Goal: Task Accomplishment & Management: Manage account settings

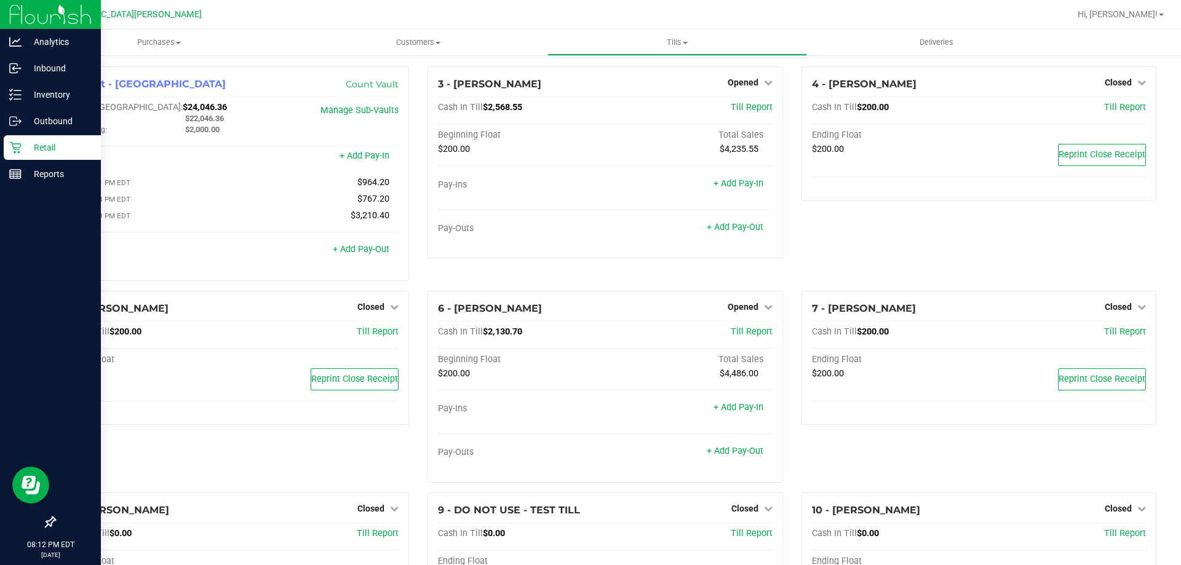
click at [21, 151] on icon at bounding box center [15, 147] width 12 height 12
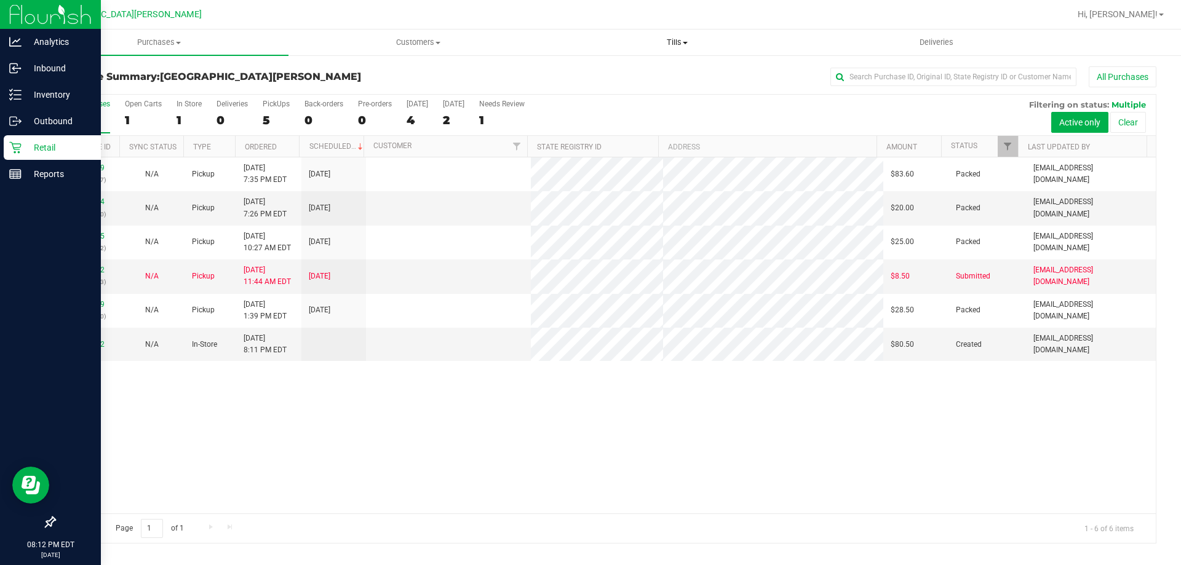
click at [678, 39] on span "Tills" at bounding box center [677, 42] width 258 height 11
click at [640, 74] on li "Manage tills" at bounding box center [676, 74] width 259 height 15
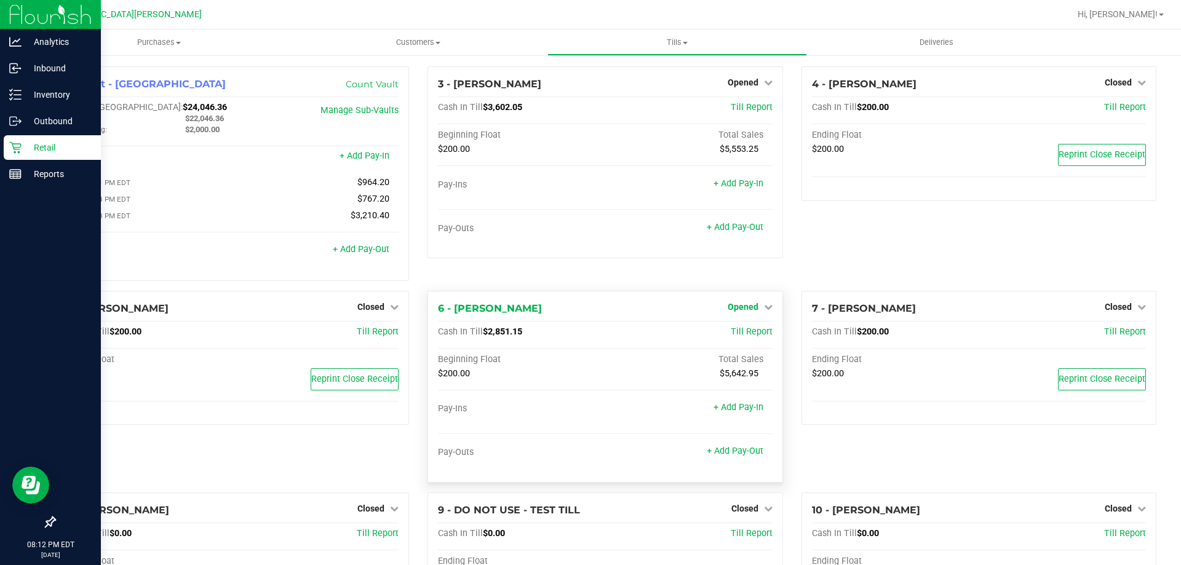
click at [740, 310] on span "Opened" at bounding box center [743, 307] width 31 height 10
click at [745, 331] on link "Close Till" at bounding box center [744, 332] width 33 height 10
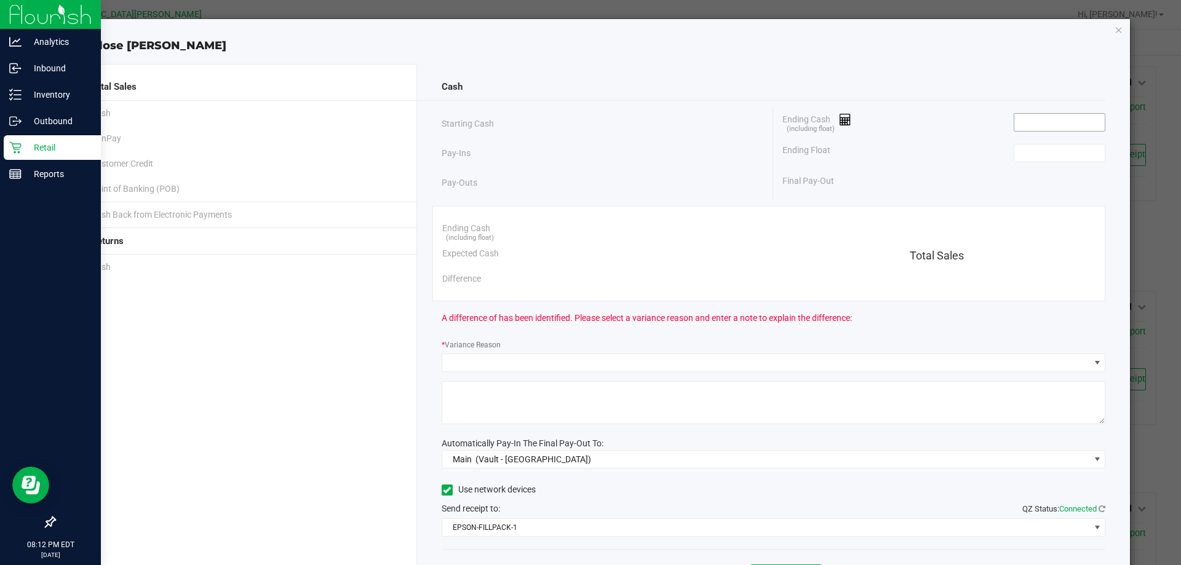
click at [1019, 125] on input at bounding box center [1059, 122] width 90 height 17
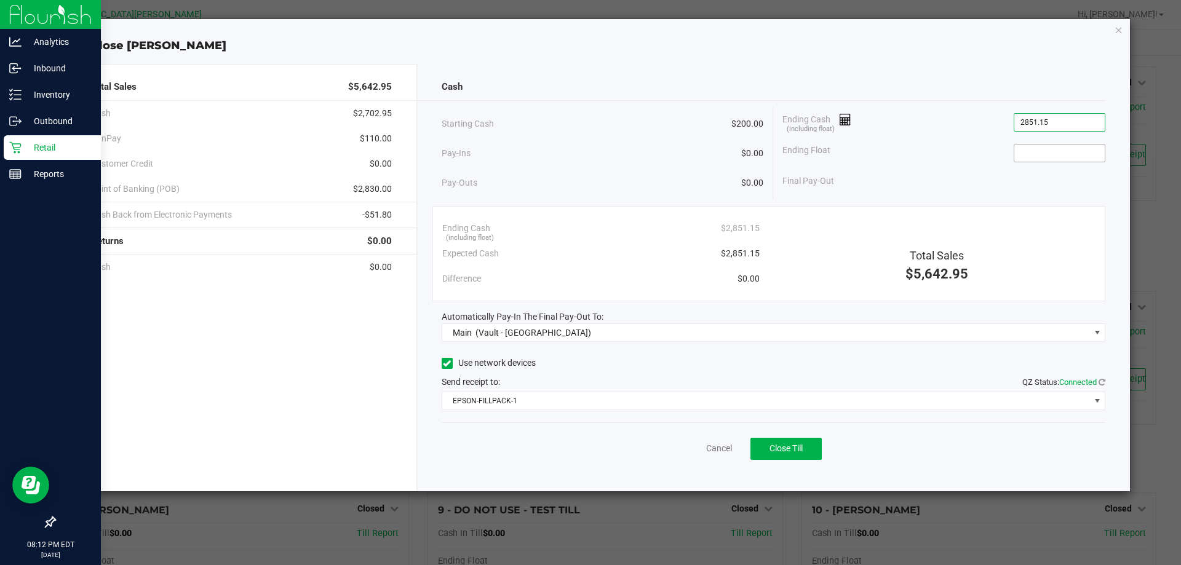
type input "$2,851.15"
click at [1029, 149] on input at bounding box center [1059, 153] width 90 height 17
type input "$200.00"
click at [789, 433] on div "Cancel Close Till" at bounding box center [774, 446] width 664 height 47
click at [788, 447] on span "Close Till" at bounding box center [785, 448] width 33 height 10
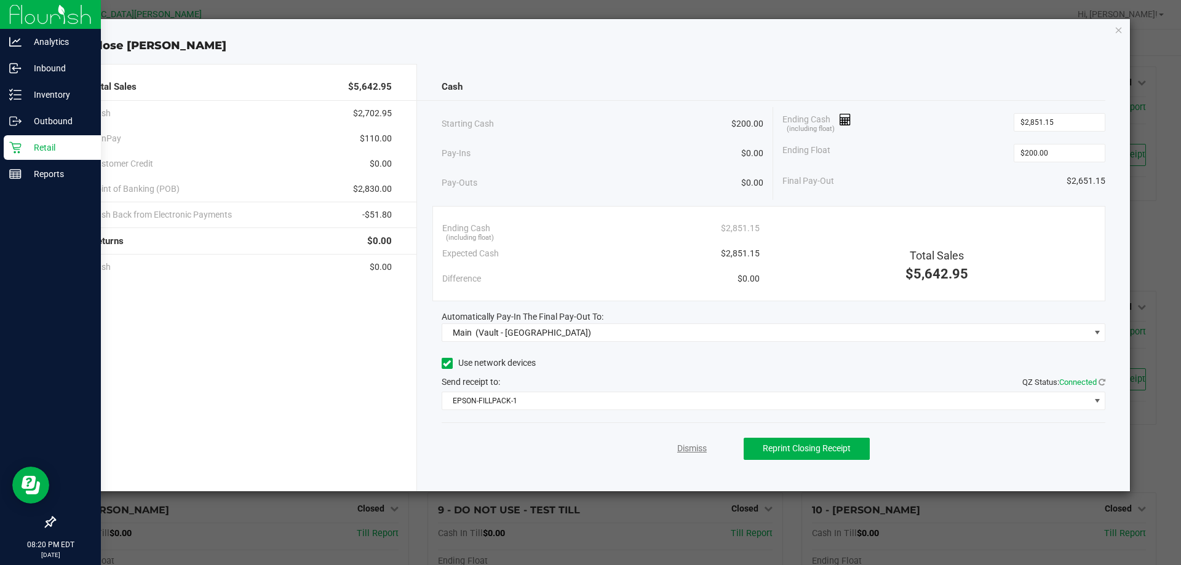
click at [699, 447] on link "Dismiss" at bounding box center [692, 448] width 30 height 13
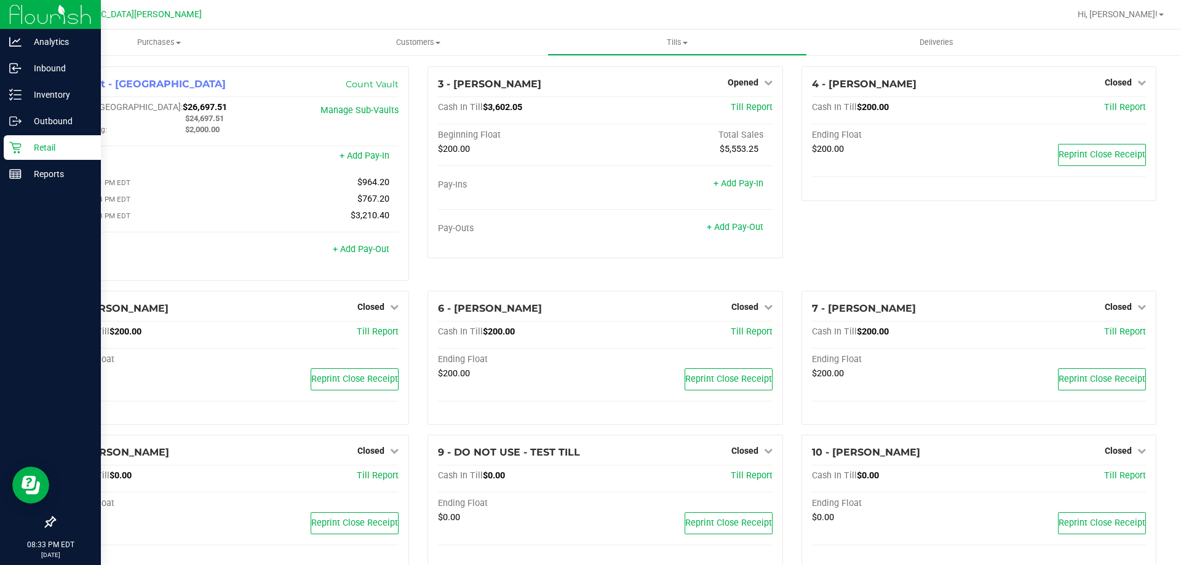
click at [54, 141] on p "Retail" at bounding box center [59, 147] width 74 height 15
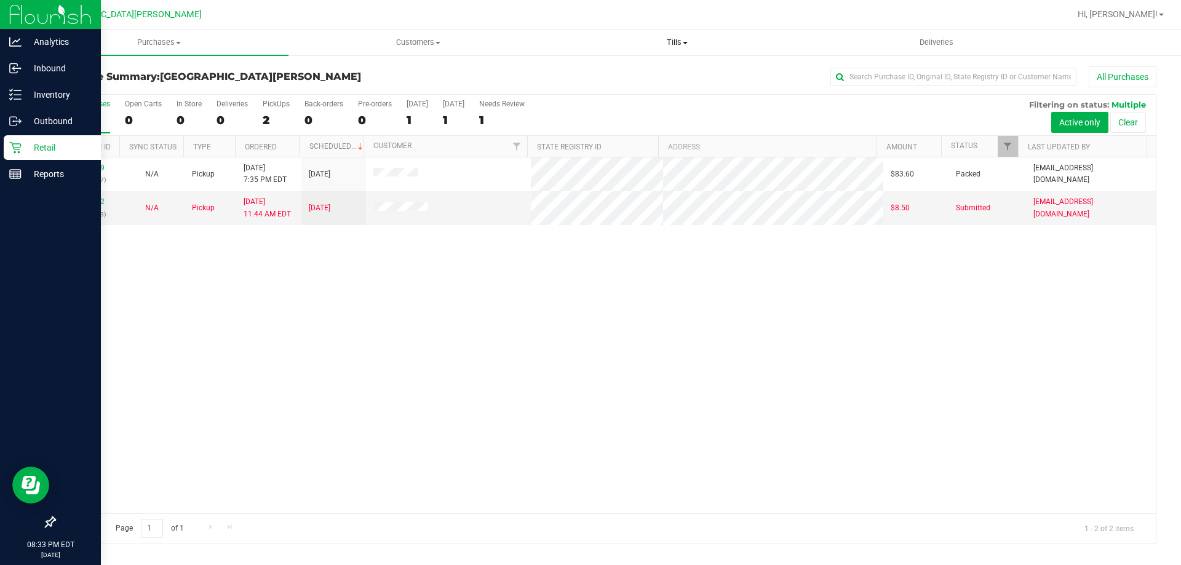
click at [672, 43] on span "Tills" at bounding box center [677, 42] width 258 height 11
click at [621, 71] on span "Manage tills" at bounding box center [588, 74] width 83 height 10
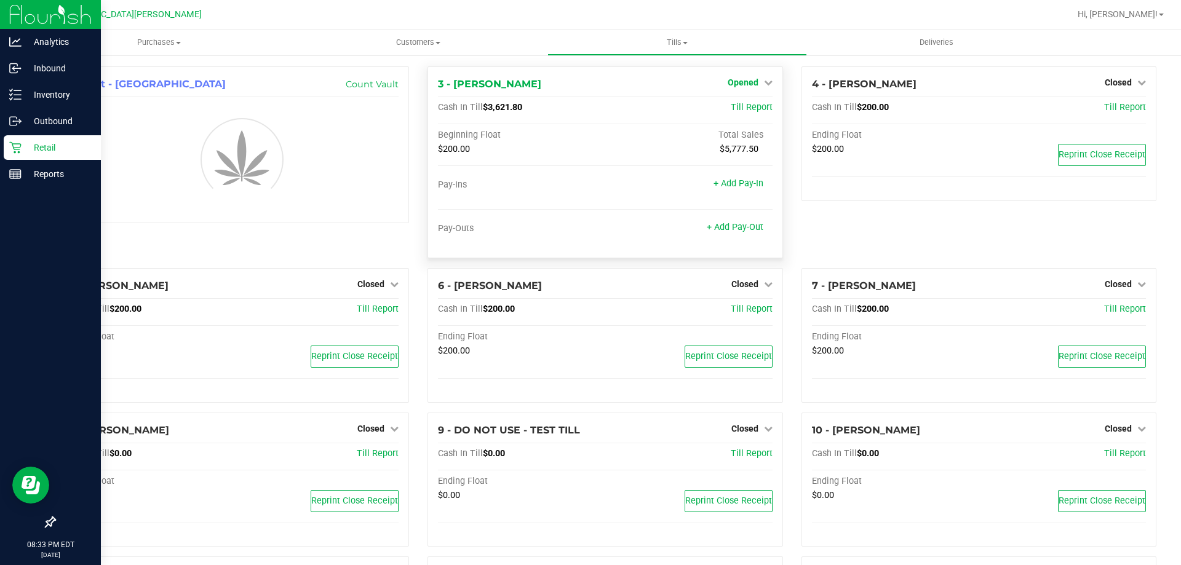
click at [753, 83] on link "Opened" at bounding box center [750, 82] width 45 height 10
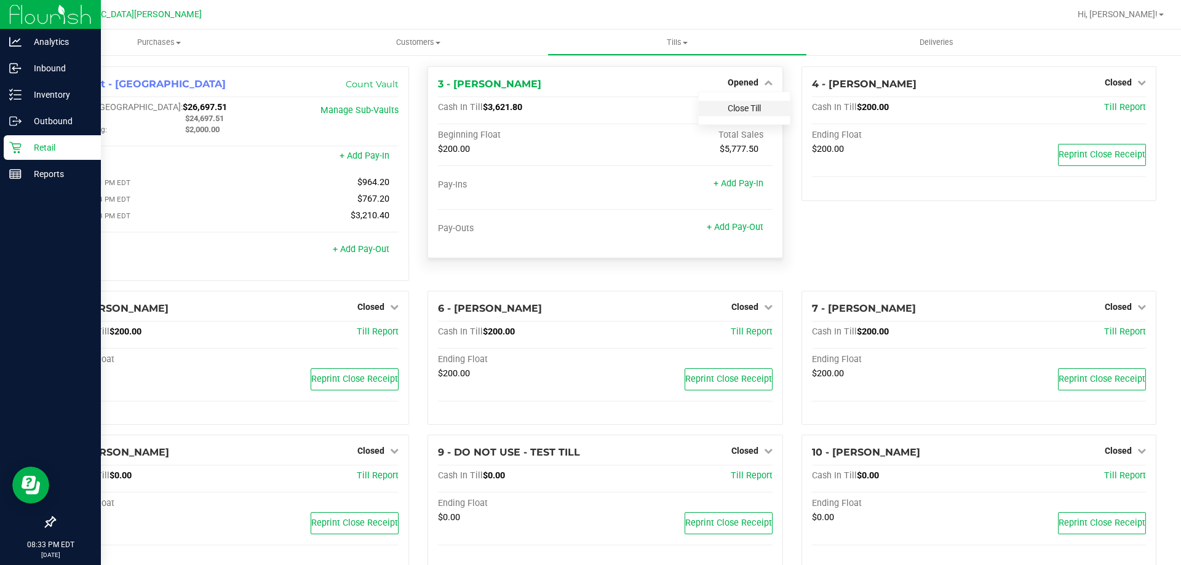
click at [752, 109] on link "Close Till" at bounding box center [744, 108] width 33 height 10
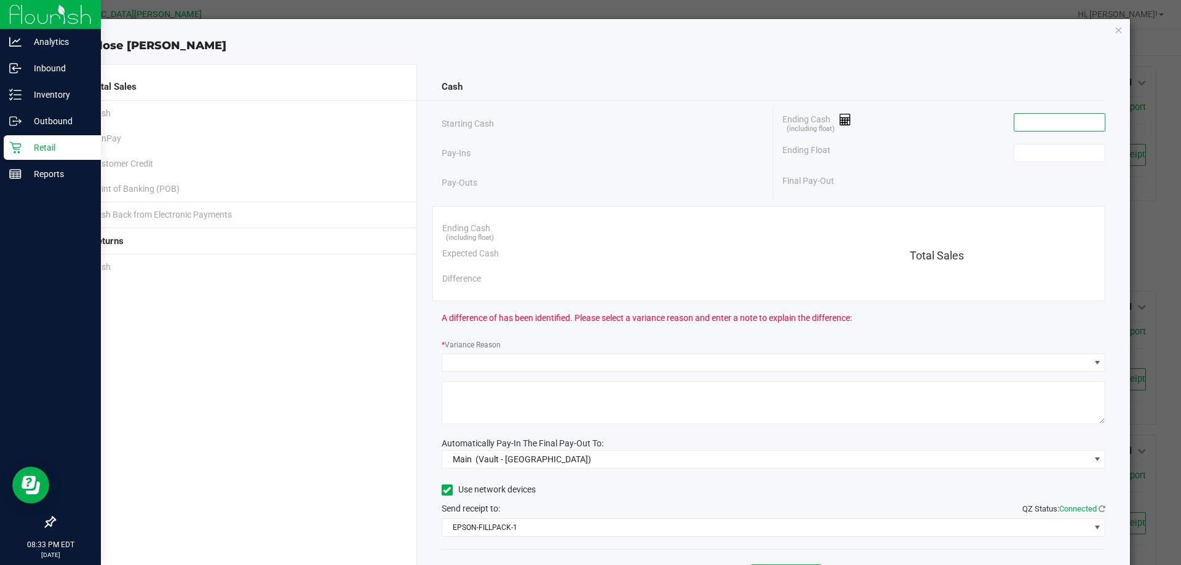
click at [1023, 117] on input at bounding box center [1059, 122] width 90 height 17
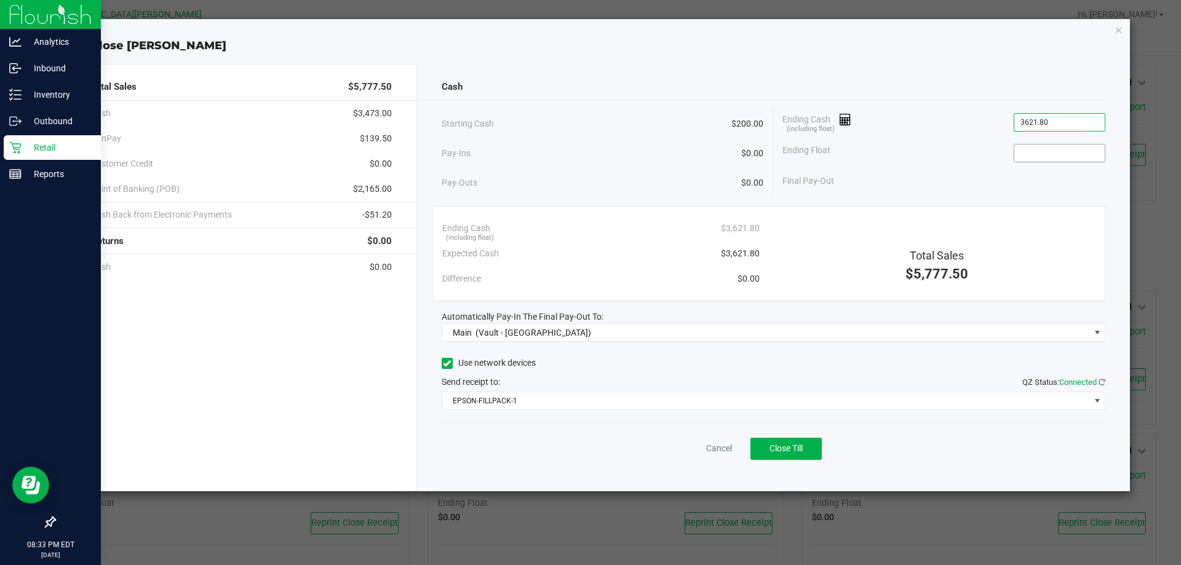
type input "$3,621.80"
click at [1051, 149] on input at bounding box center [1059, 153] width 90 height 17
type input "$200.00"
click at [808, 446] on button "Close Till" at bounding box center [785, 449] width 71 height 22
click at [686, 445] on link "Dismiss" at bounding box center [692, 448] width 30 height 13
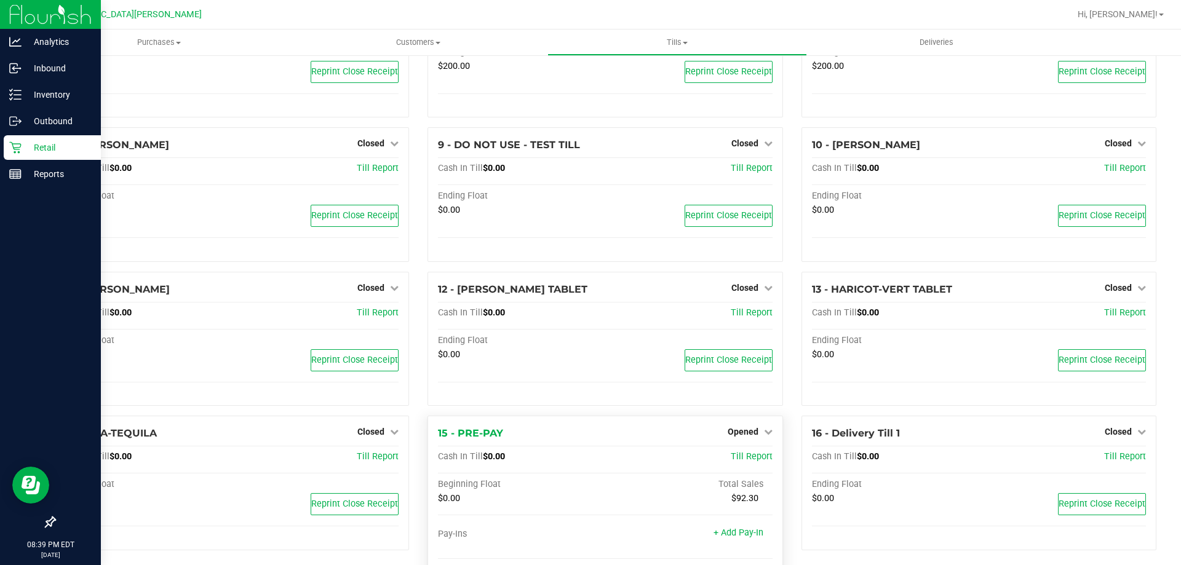
scroll to position [375, 0]
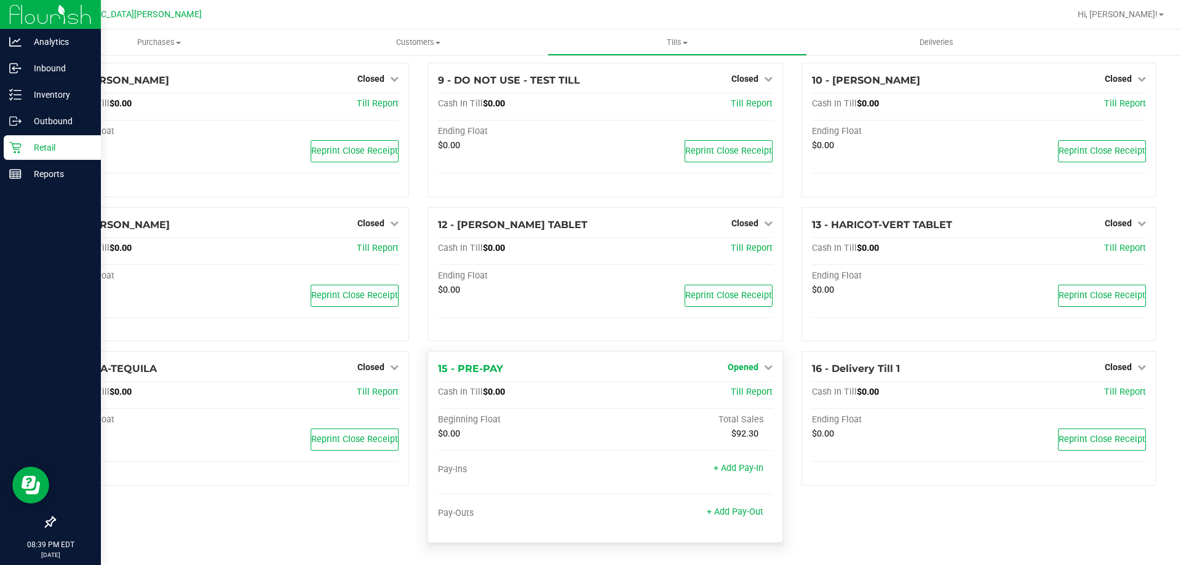
click at [739, 364] on span "Opened" at bounding box center [743, 367] width 31 height 10
click at [737, 392] on link "Close Till" at bounding box center [744, 393] width 33 height 10
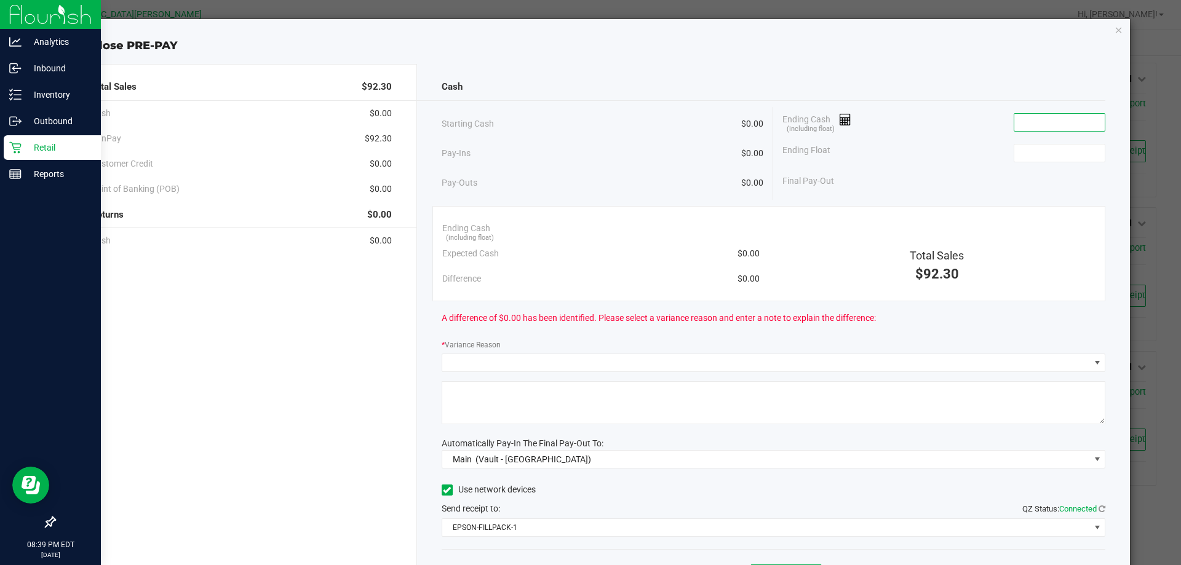
click at [1054, 119] on input at bounding box center [1059, 122] width 90 height 17
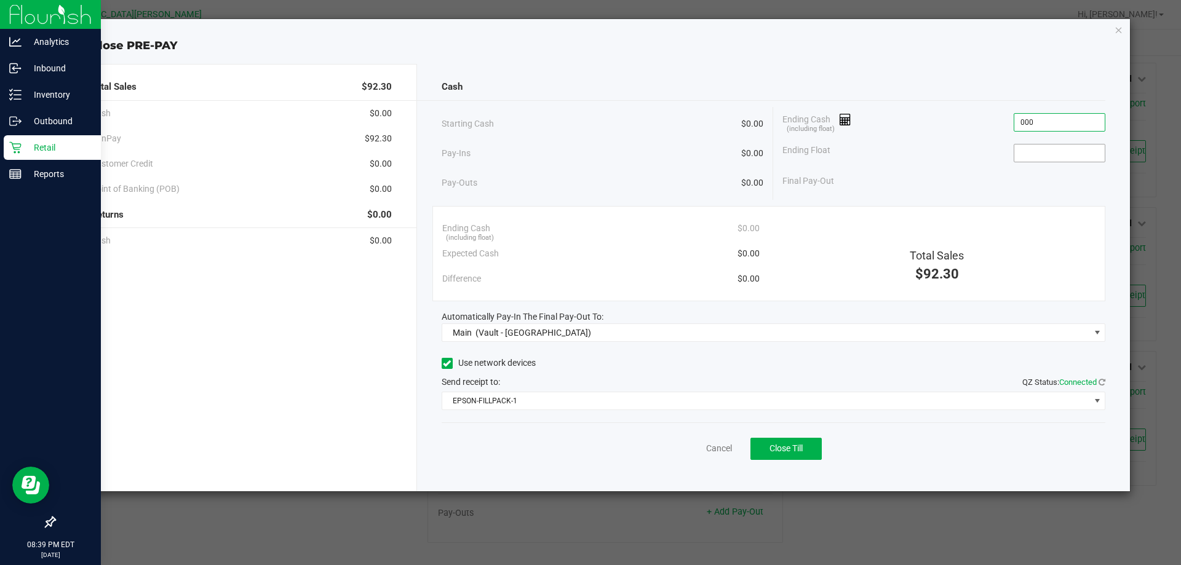
type input "$0.00"
click at [1028, 149] on input at bounding box center [1059, 153] width 90 height 17
type input "$0.00"
click at [816, 436] on div "Cancel Close Till" at bounding box center [774, 446] width 664 height 47
click at [809, 439] on button "Close Till" at bounding box center [785, 449] width 71 height 22
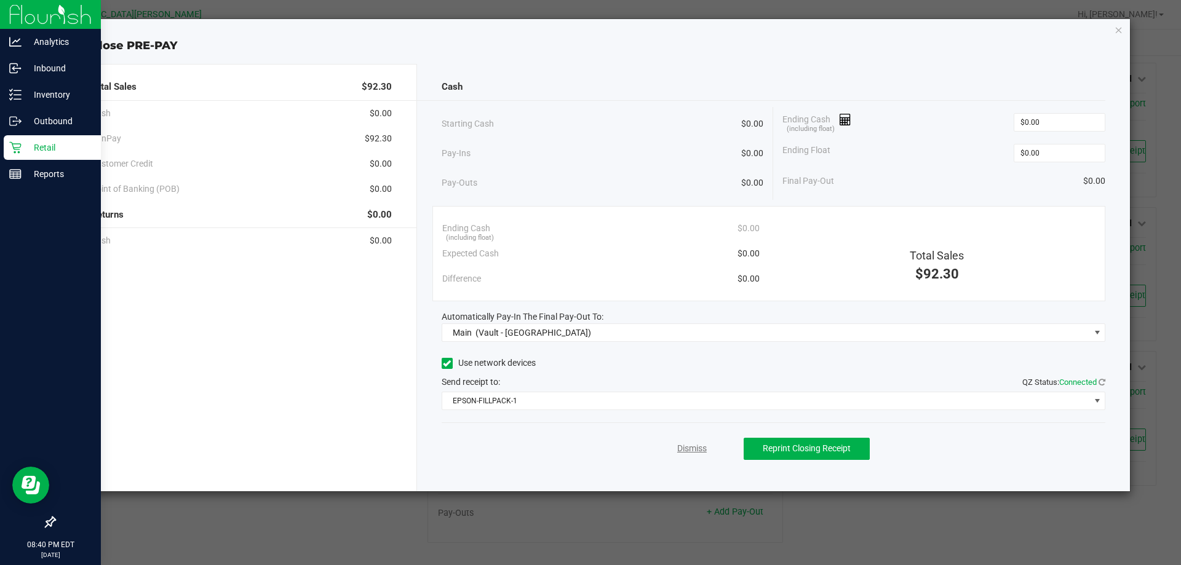
click at [691, 445] on link "Dismiss" at bounding box center [692, 448] width 30 height 13
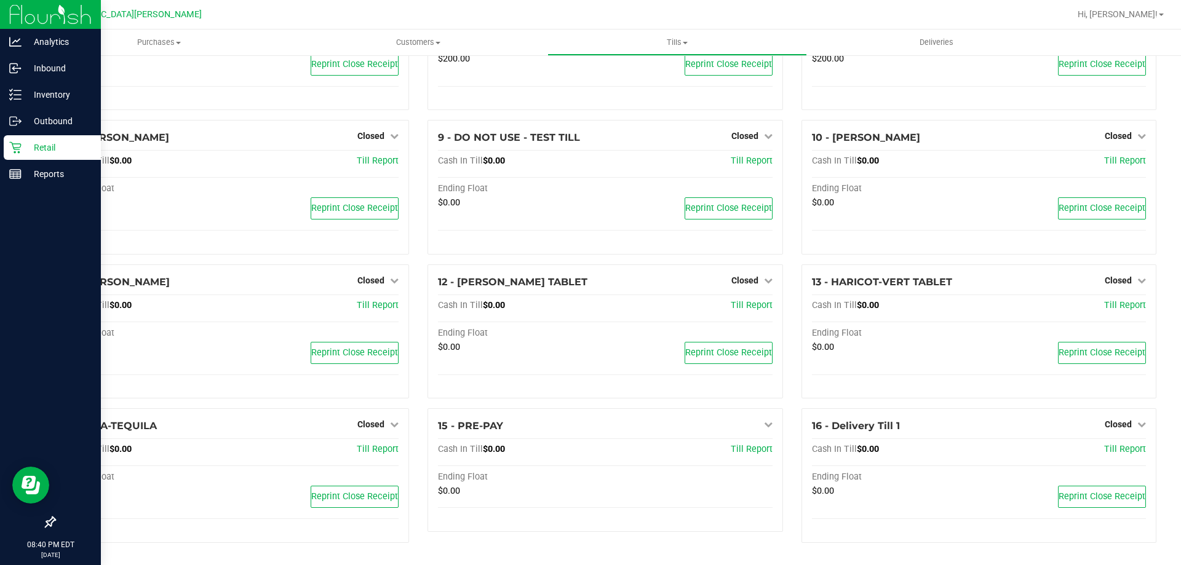
scroll to position [318, 0]
click at [24, 173] on p "Reports" at bounding box center [59, 174] width 74 height 15
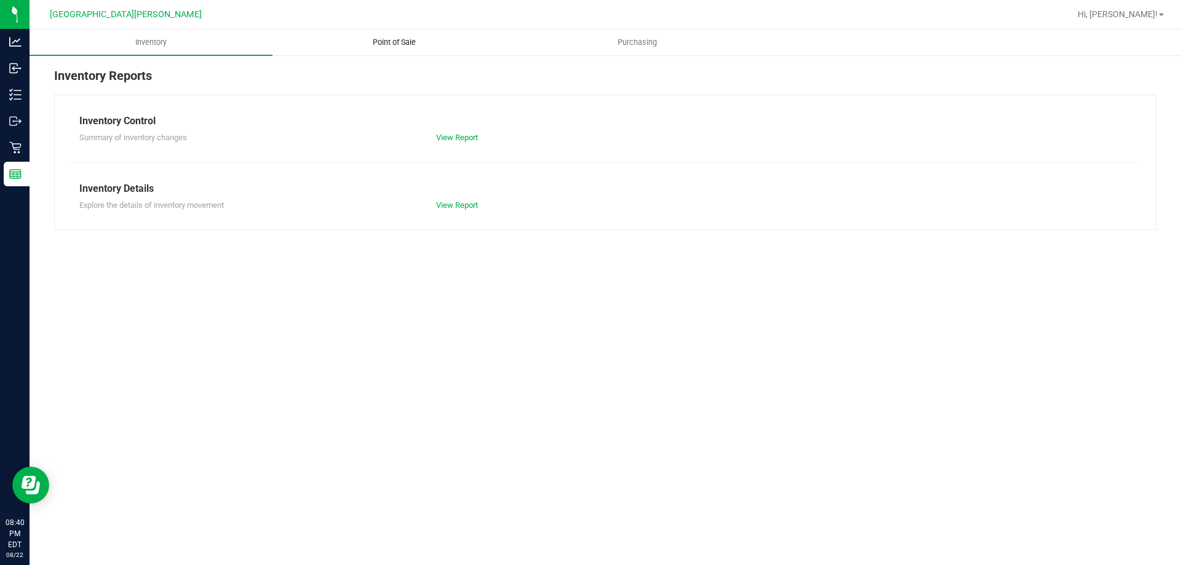
click at [402, 43] on span "Point of Sale" at bounding box center [394, 42] width 76 height 11
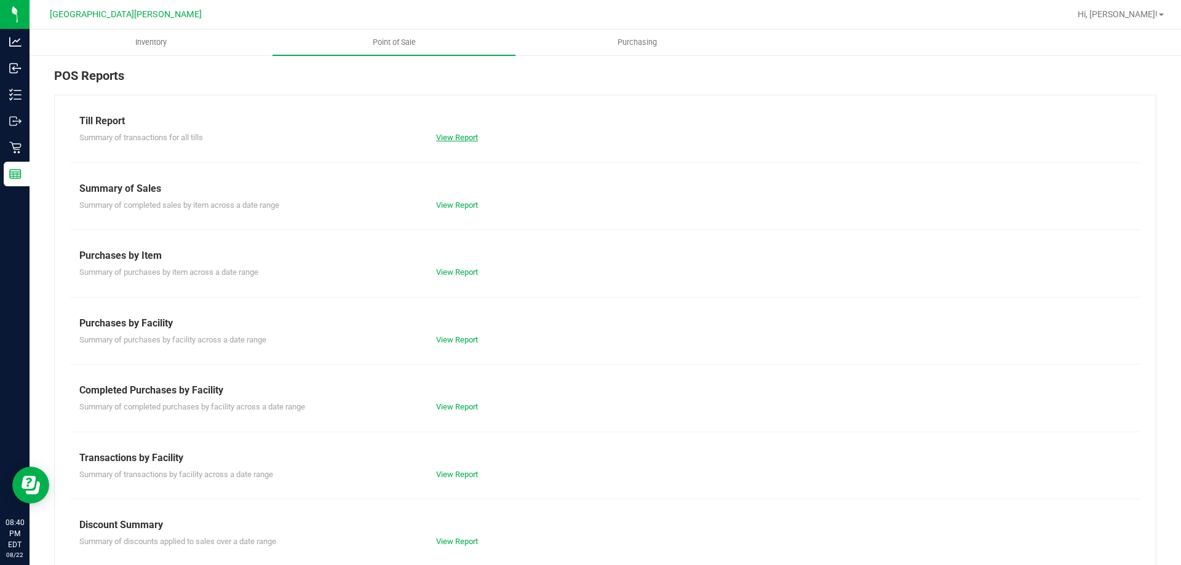
click at [450, 138] on link "View Report" at bounding box center [457, 137] width 42 height 9
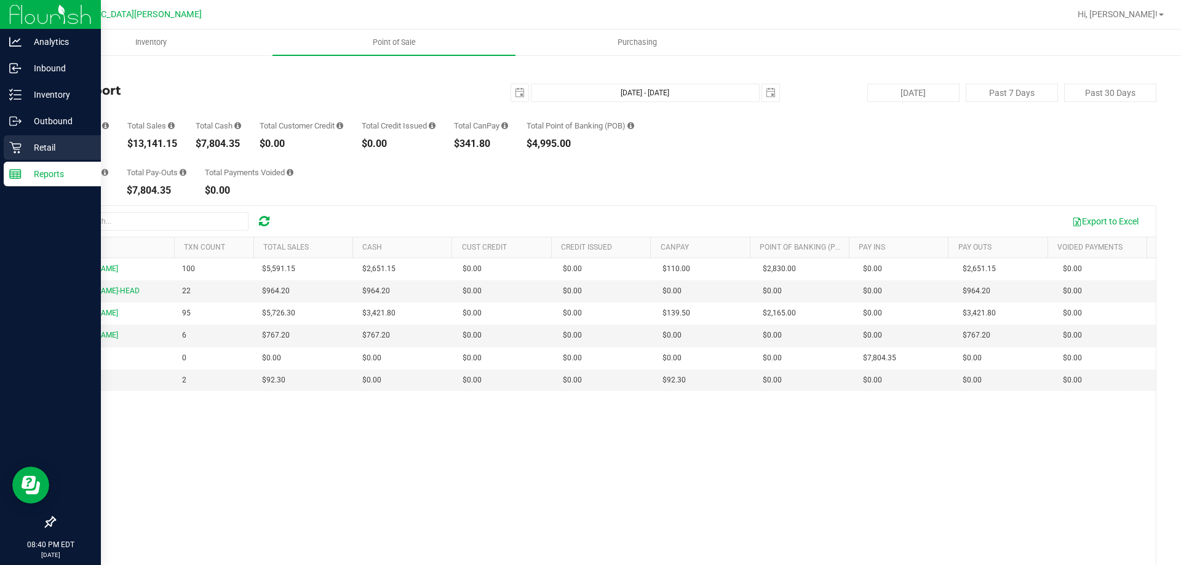
click at [41, 146] on p "Retail" at bounding box center [59, 147] width 74 height 15
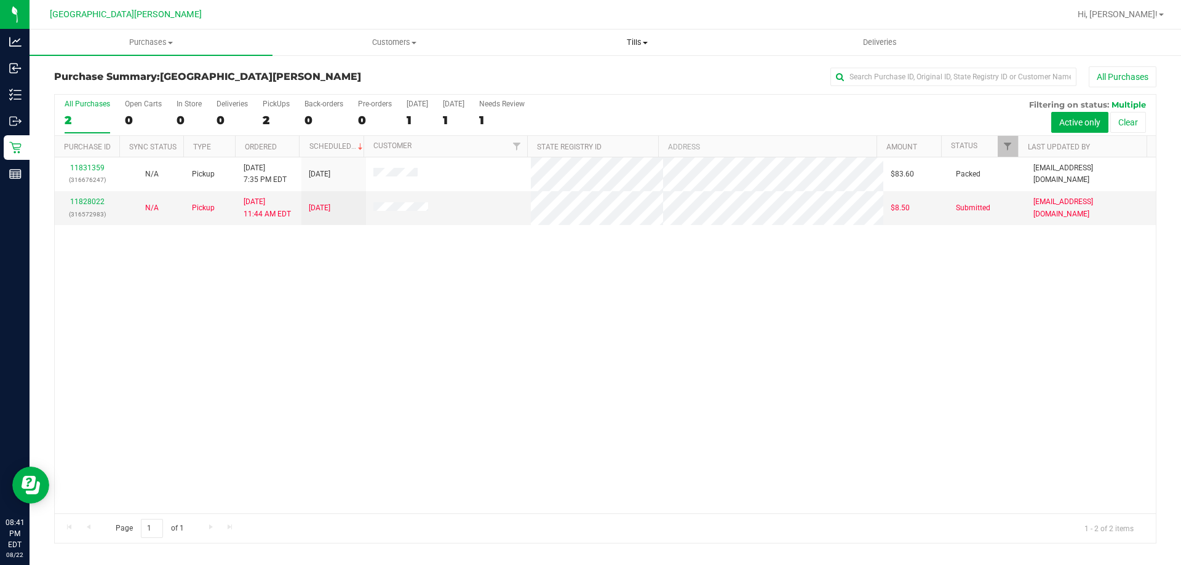
click at [630, 42] on span "Tills" at bounding box center [637, 42] width 242 height 11
click at [614, 82] on li "Reconcile e-payments" at bounding box center [636, 89] width 243 height 15
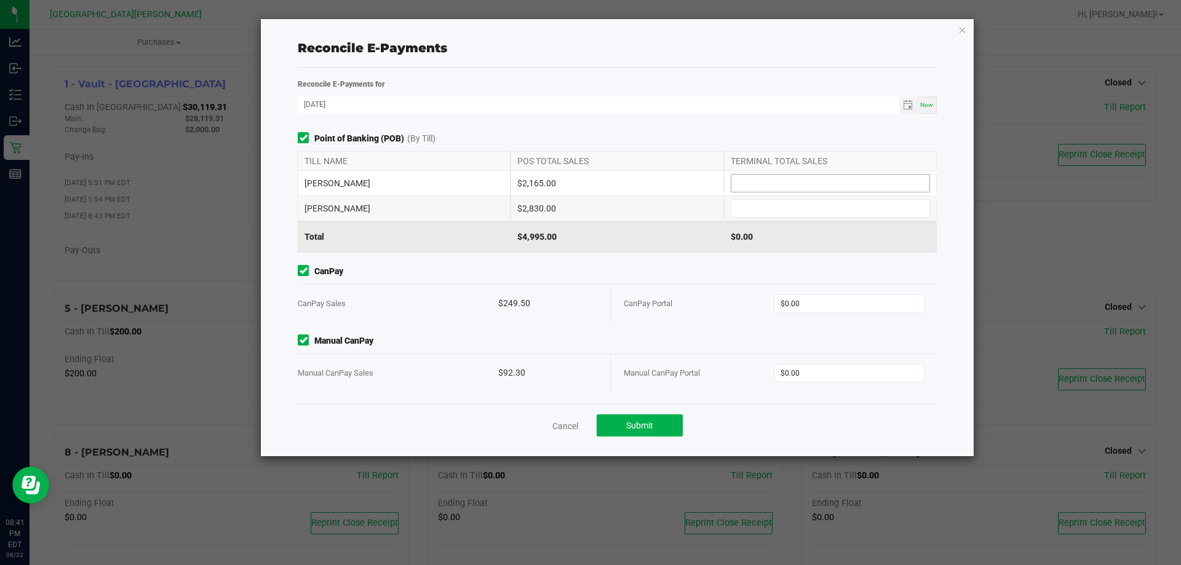
click at [742, 182] on input at bounding box center [830, 183] width 198 height 17
type input "$2,165.00"
click at [765, 212] on input at bounding box center [830, 208] width 198 height 17
type input "$2,830.00"
type input "0"
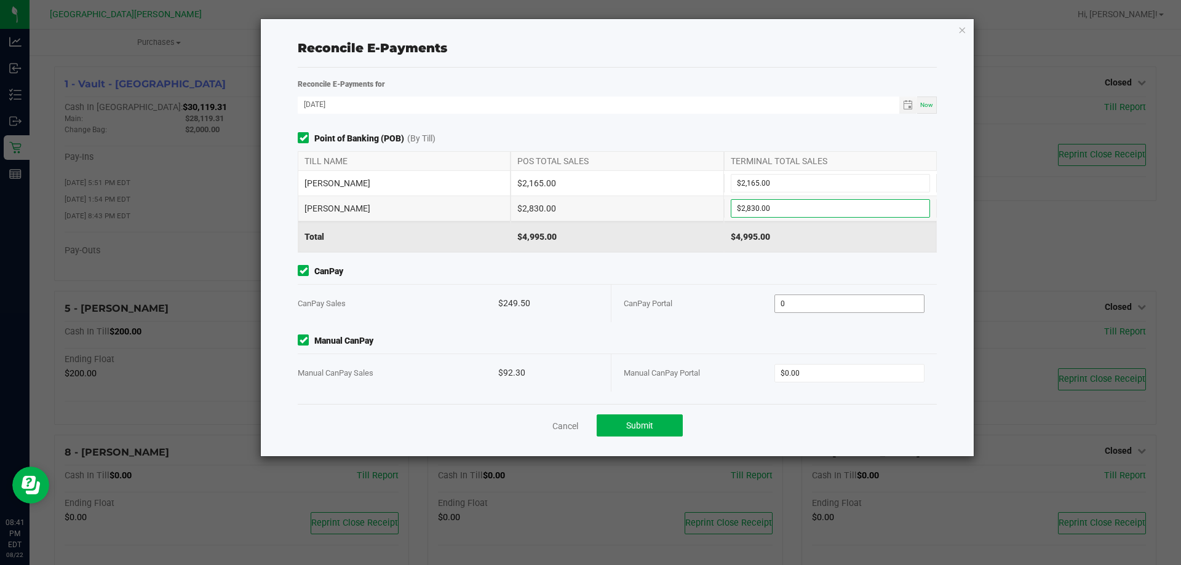
click at [829, 303] on input "0" at bounding box center [849, 303] width 149 height 17
type input "$249.50"
type input "0"
click at [813, 378] on input "0" at bounding box center [849, 373] width 149 height 17
type input "$92.30"
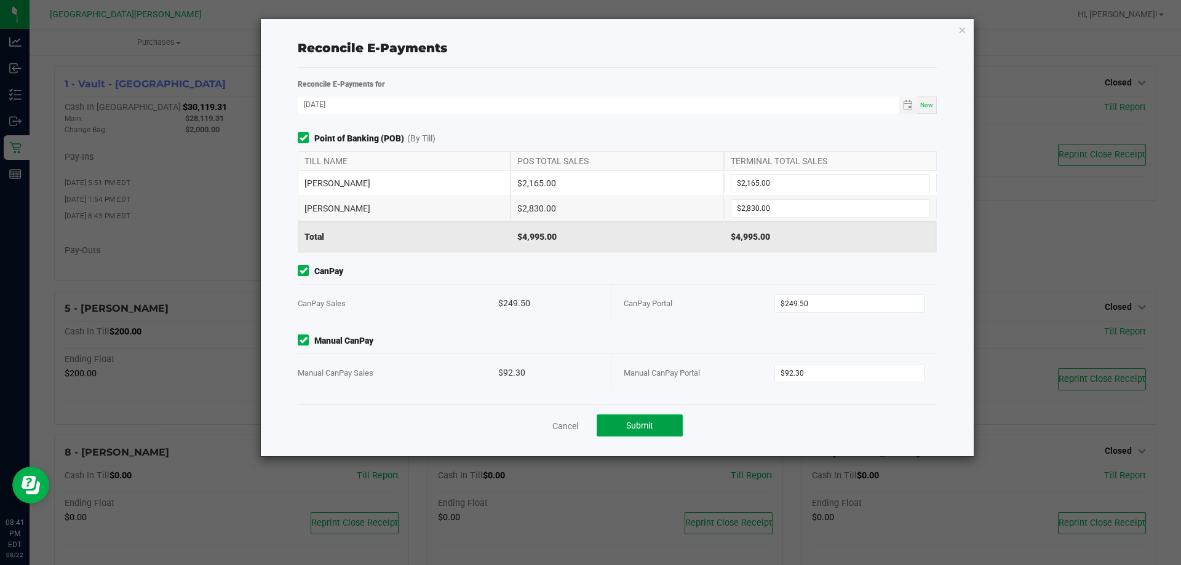
click at [662, 428] on button "Submit" at bounding box center [640, 426] width 86 height 22
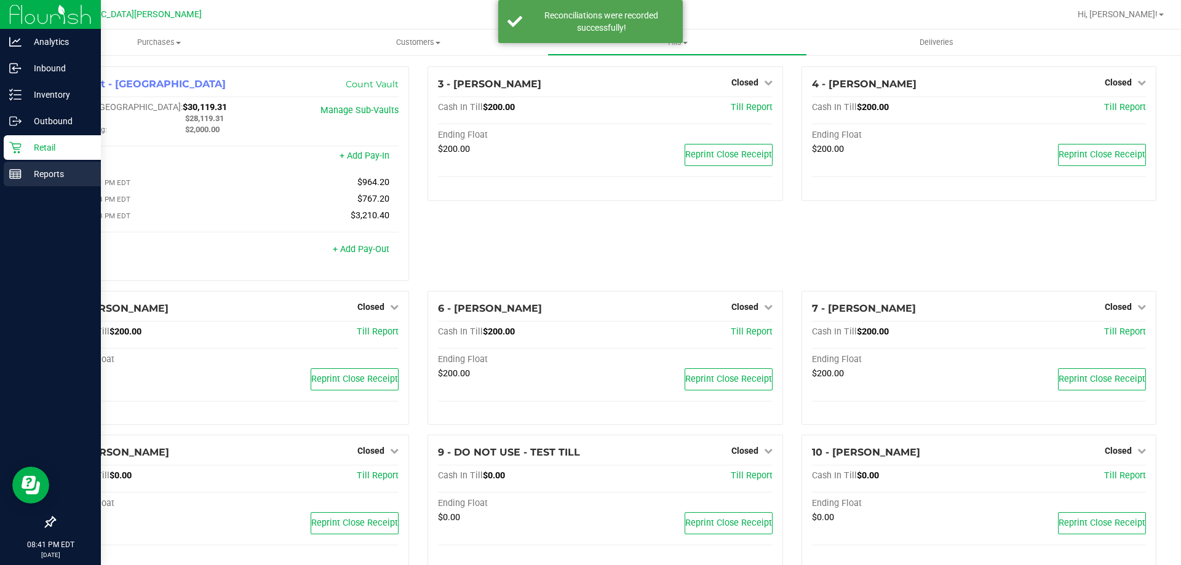
click at [20, 173] on icon at bounding box center [15, 174] width 12 height 12
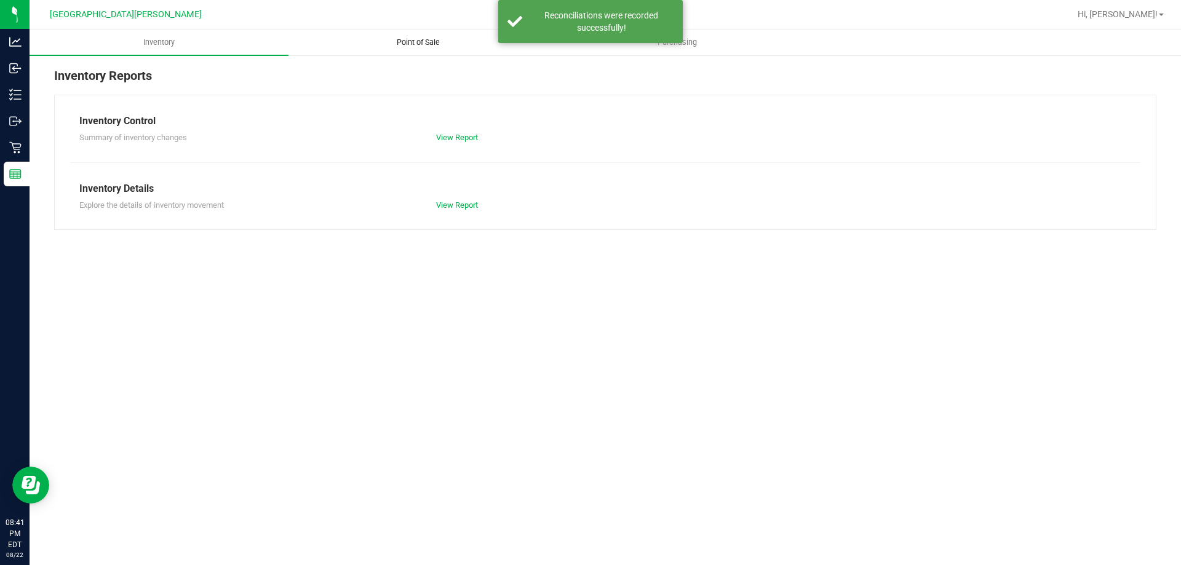
click at [411, 41] on span "Point of Sale" at bounding box center [418, 42] width 76 height 11
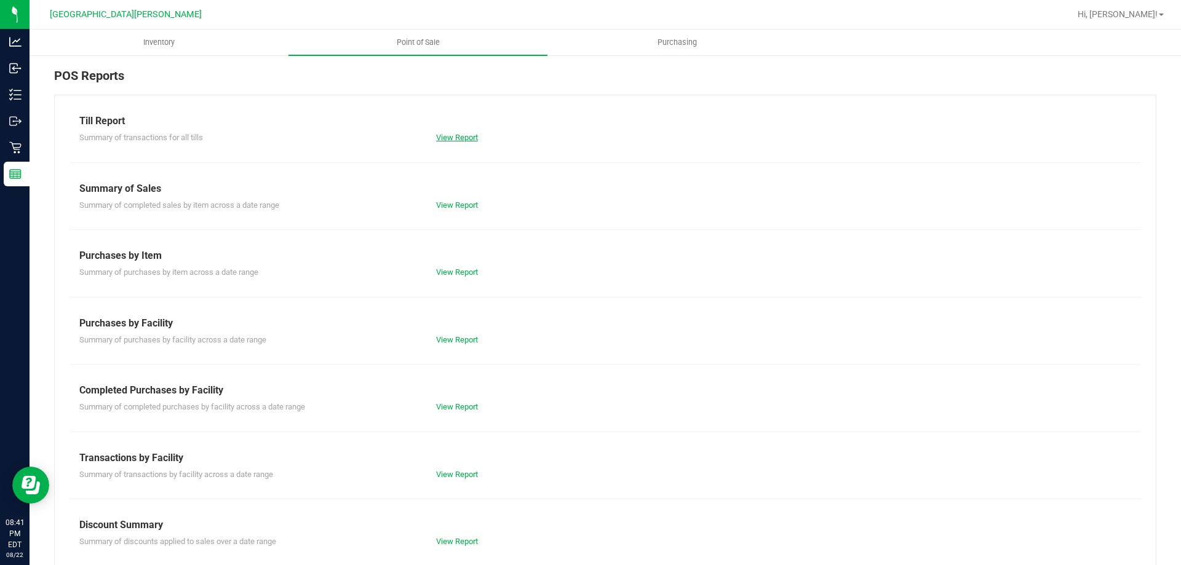
click at [453, 138] on link "View Report" at bounding box center [457, 137] width 42 height 9
